Goal: Information Seeking & Learning: Learn about a topic

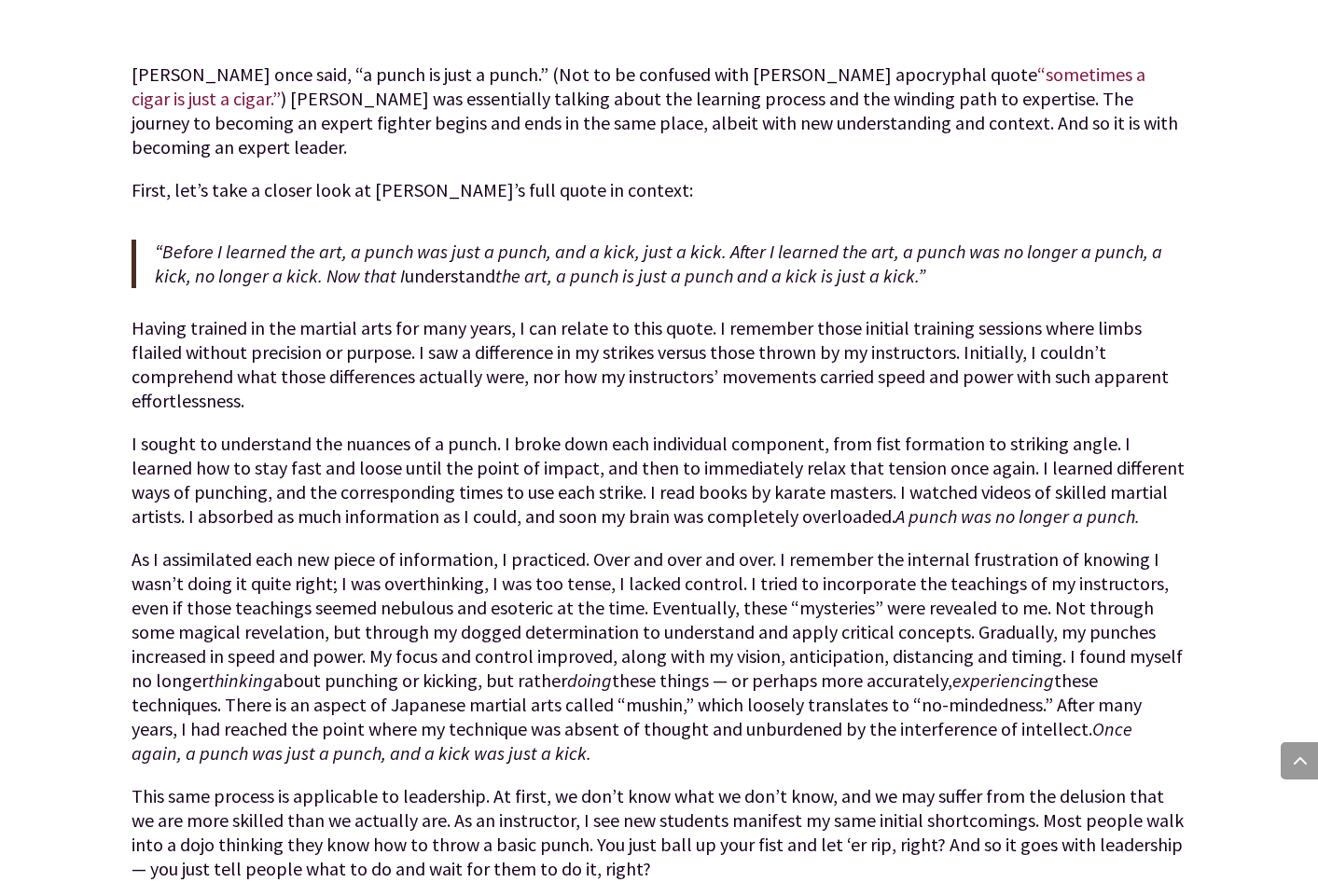
scroll to position [1035, 0]
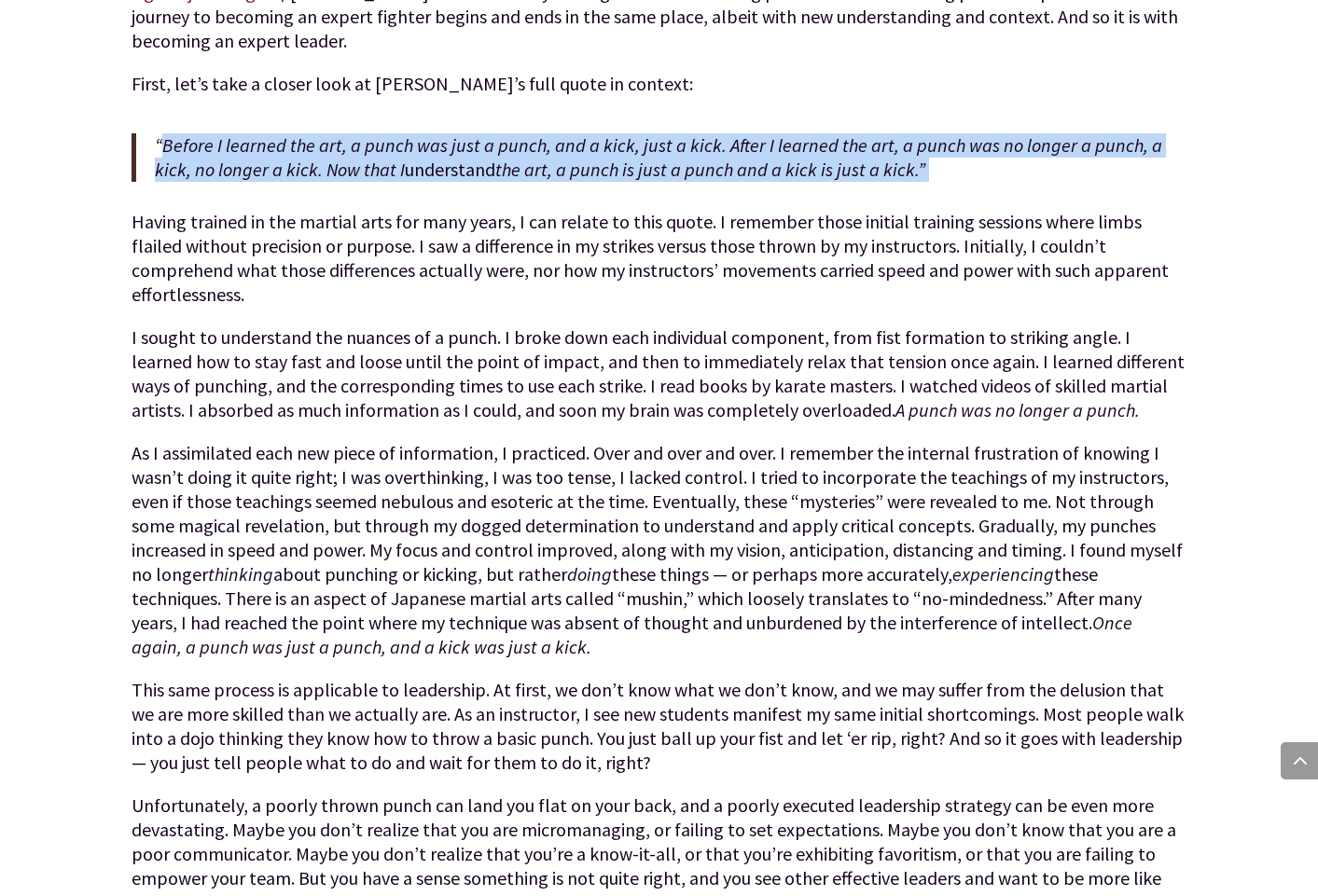
drag, startPoint x: 165, startPoint y: 120, endPoint x: 676, endPoint y: 173, distance: 513.7
click at [676, 173] on div "[PERSON_NAME] once said, “a punch is just a punch.” (Not to be confused with [P…" at bounding box center [658, 678] width 1054 height 1444
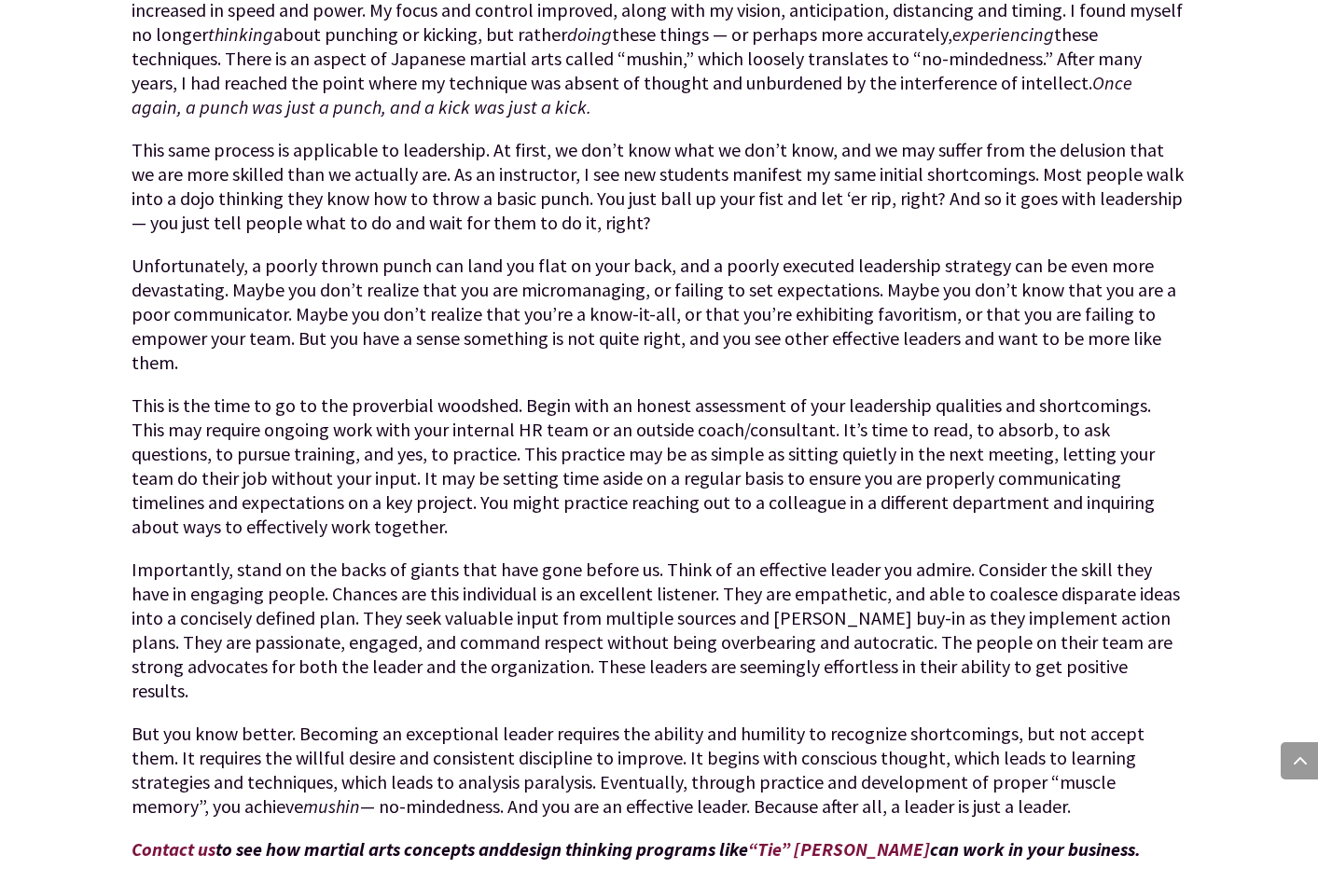
scroll to position [1576, 0]
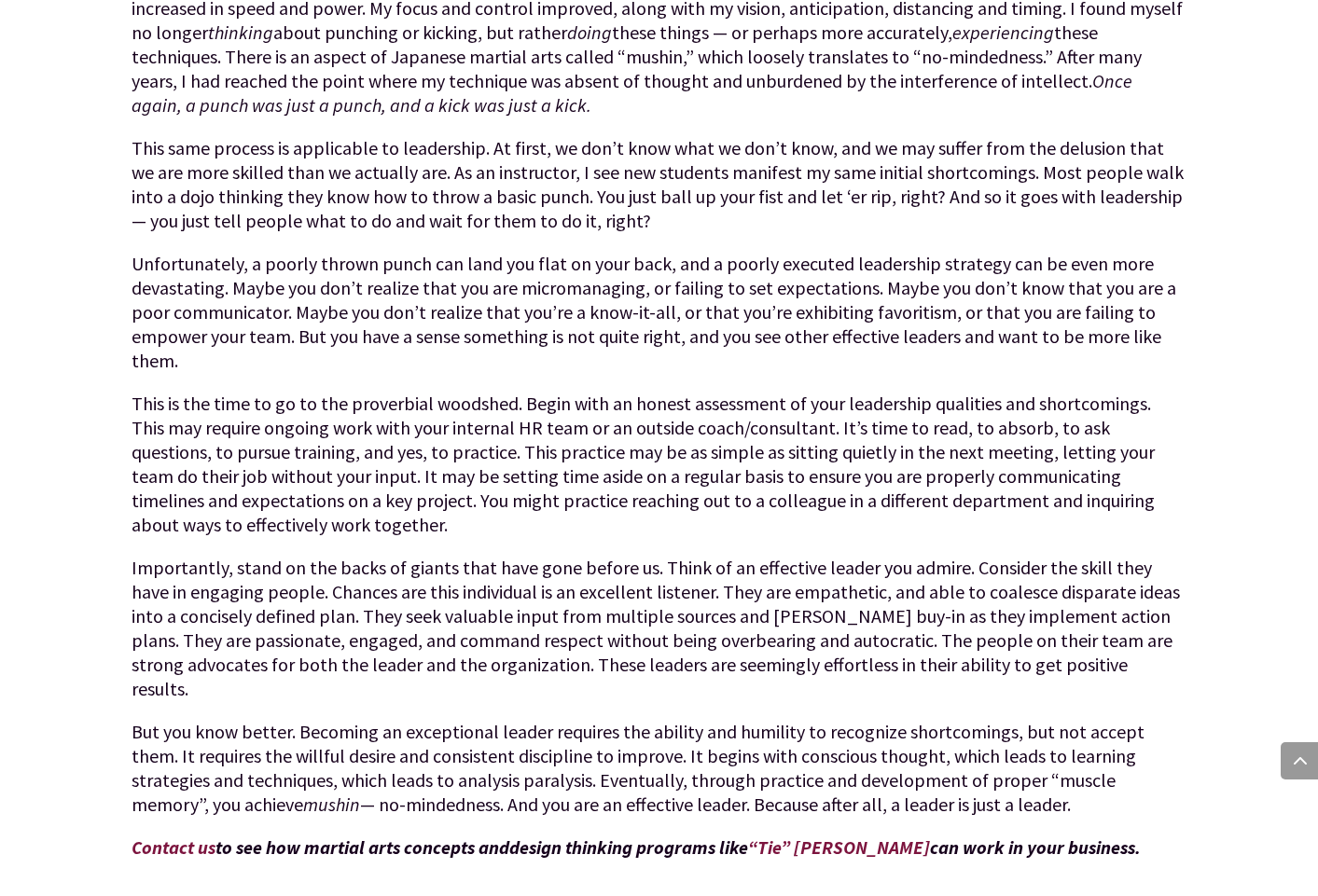
click at [914, 286] on p "Unfortunately, a poorly thrown punch can land you flat on your back, and a poor…" at bounding box center [658, 322] width 1054 height 140
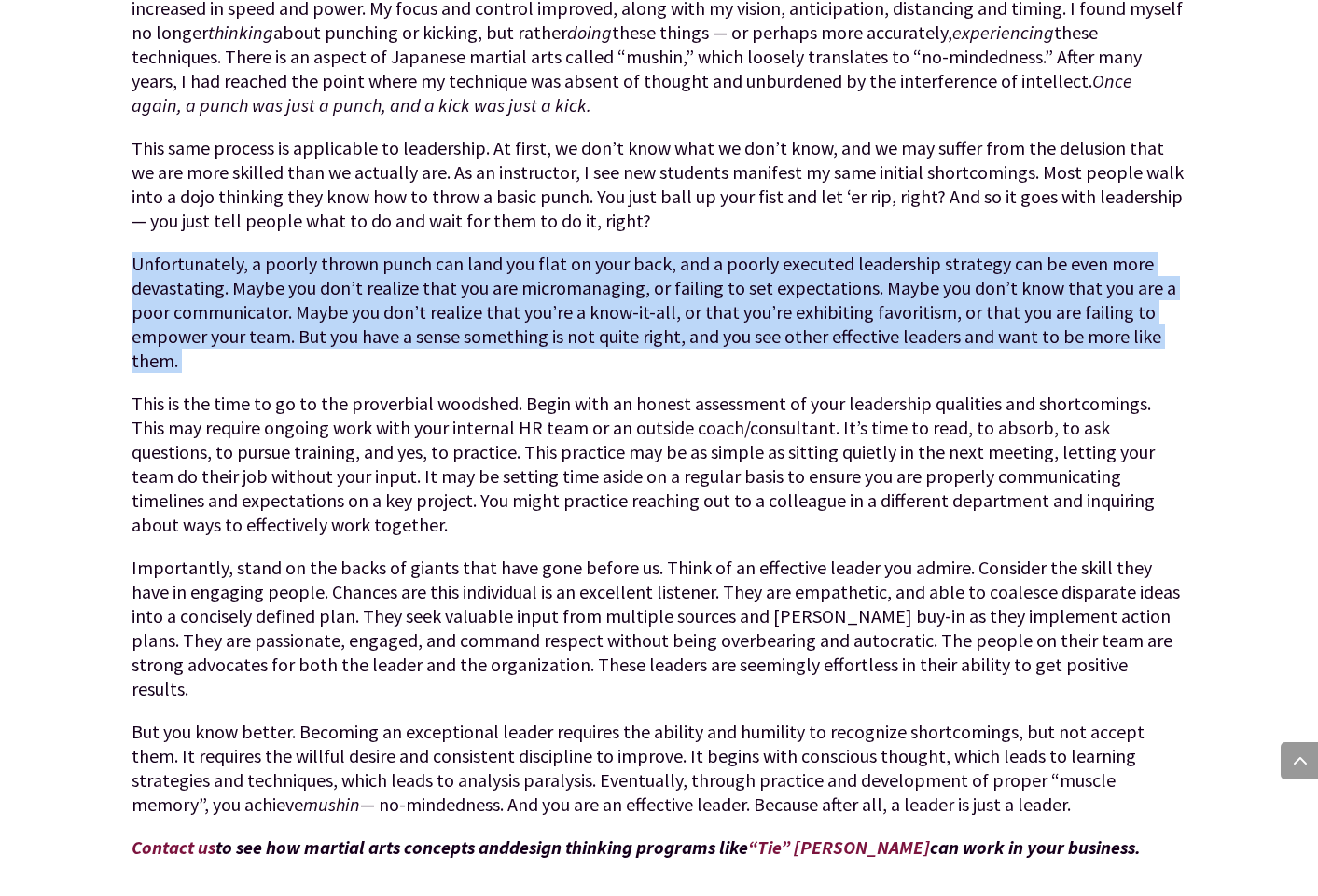
click at [914, 286] on p "Unfortunately, a poorly thrown punch can land you flat on your back, and a poor…" at bounding box center [658, 322] width 1054 height 140
click at [508, 288] on p "Unfortunately, a poorly thrown punch can land you flat on your back, and a poor…" at bounding box center [658, 322] width 1054 height 140
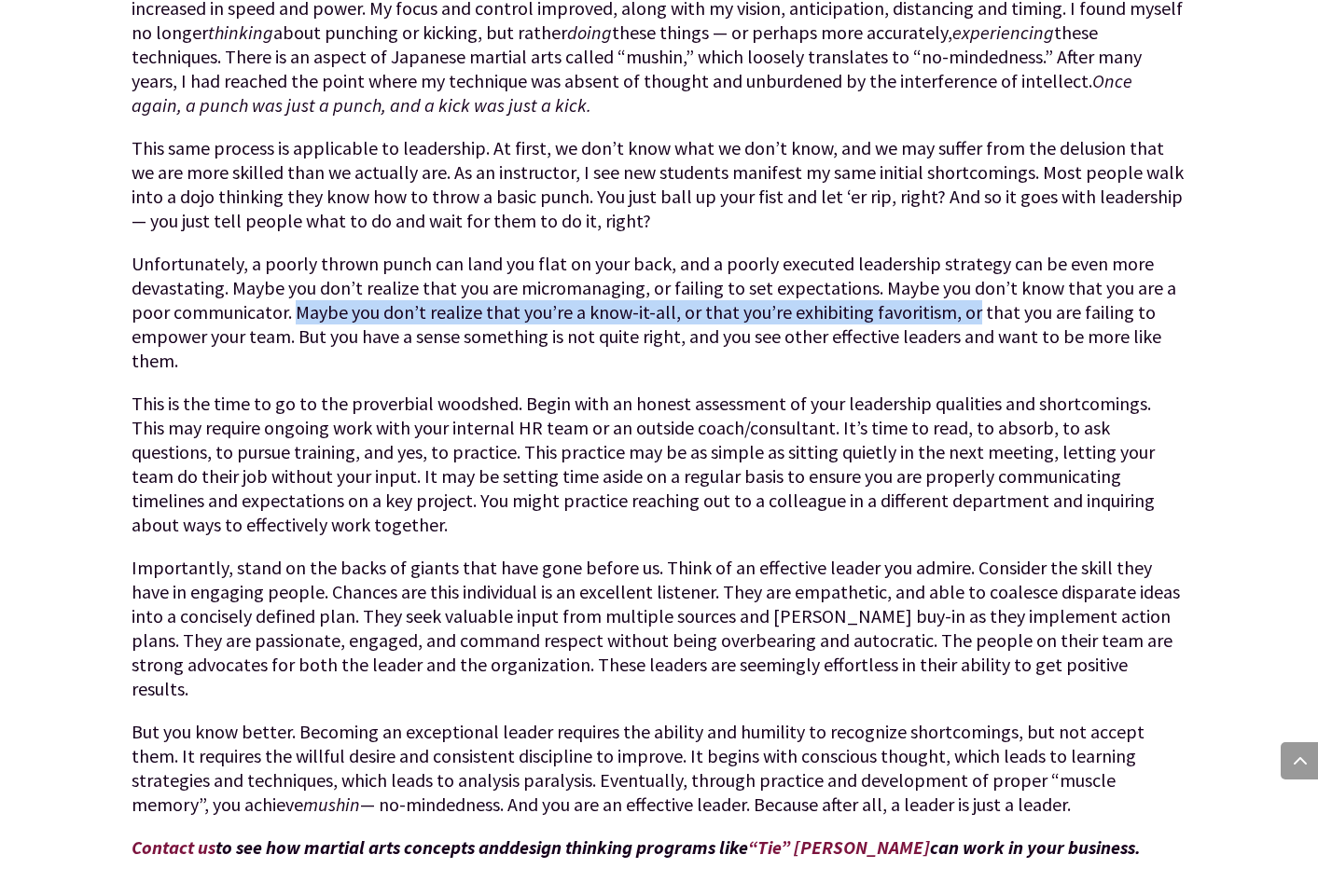
drag, startPoint x: 297, startPoint y: 262, endPoint x: 968, endPoint y: 271, distance: 671.1
click at [968, 271] on p "Unfortunately, a poorly thrown punch can land you flat on your back, and a poor…" at bounding box center [658, 322] width 1054 height 140
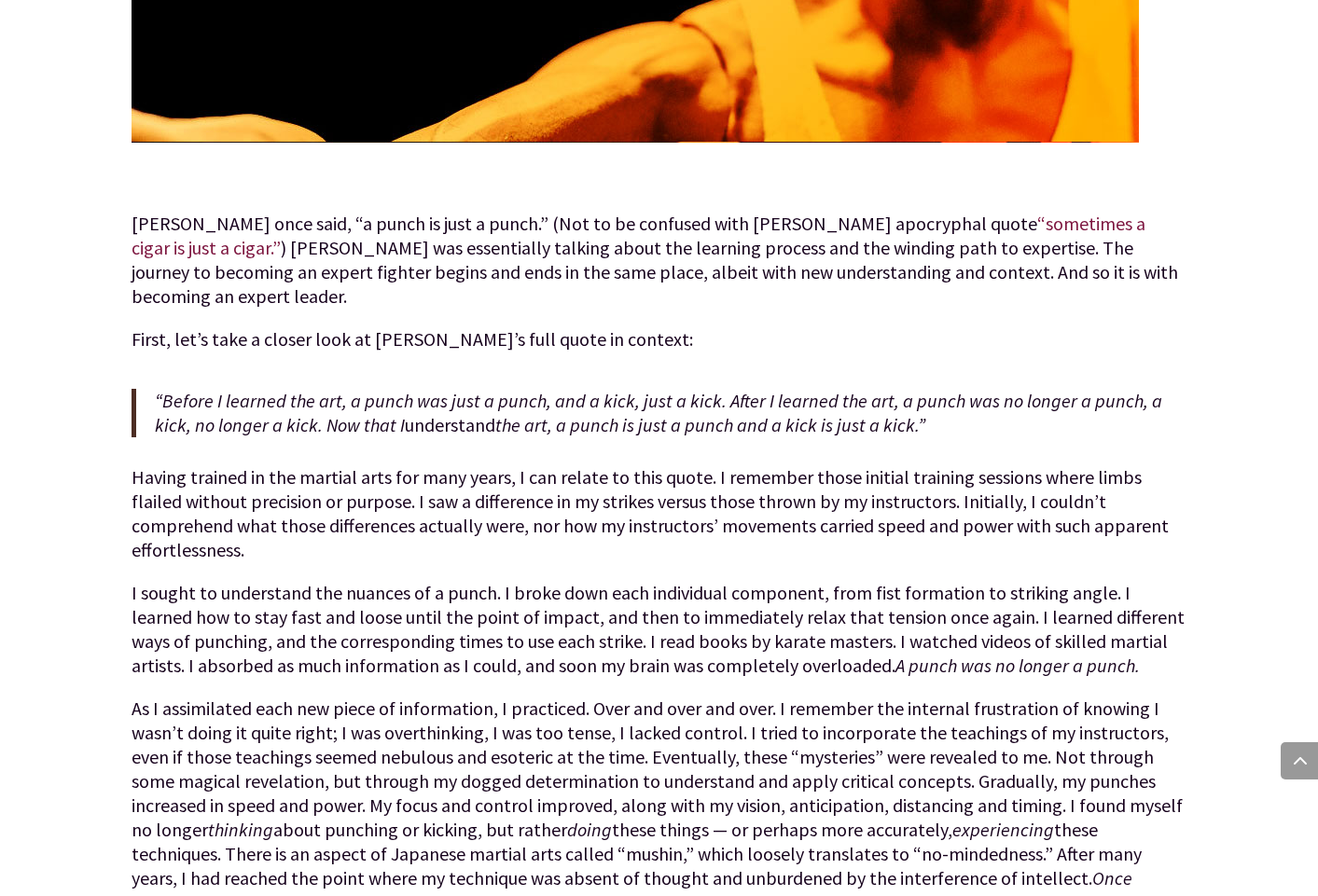
scroll to position [778, 0]
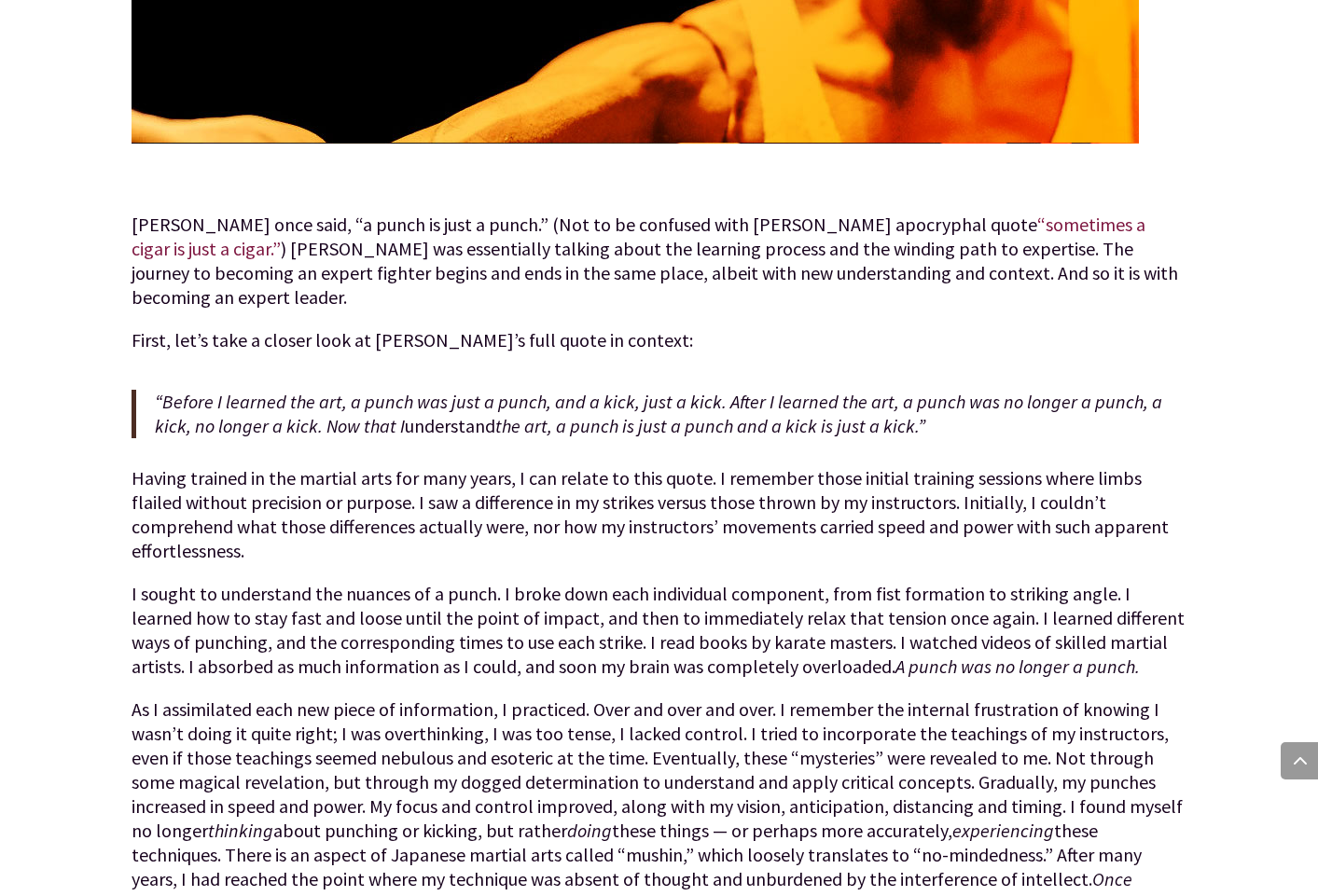
click at [1021, 226] on link "“sometimes a cigar is just a cigar.”" at bounding box center [637, 236] width 1014 height 47
